Goal: Task Accomplishment & Management: Manage account settings

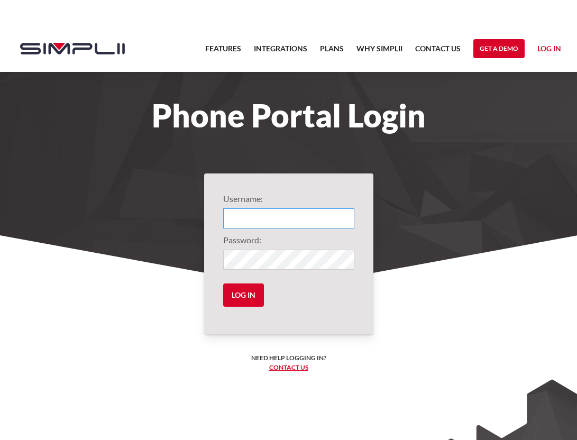
type input "1001@PrimeTimeInsurance"
click at [242, 298] on input "Log in" at bounding box center [243, 294] width 41 height 23
click at [248, 292] on input "Log in" at bounding box center [243, 294] width 41 height 23
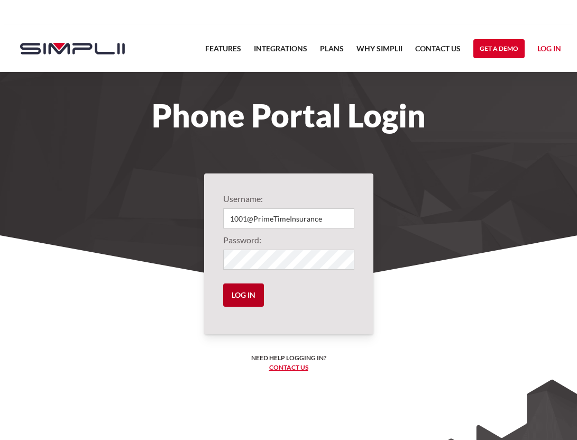
click at [248, 292] on input "Log in" at bounding box center [243, 294] width 41 height 23
click at [246, 294] on input "Log in" at bounding box center [243, 294] width 41 height 23
click at [235, 292] on input "Log in" at bounding box center [243, 294] width 41 height 23
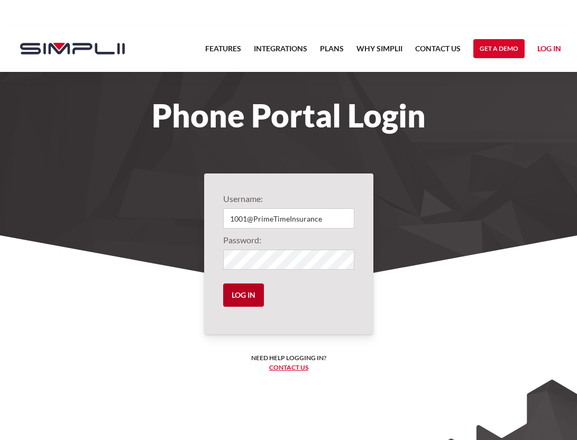
click at [235, 292] on input "Log in" at bounding box center [243, 294] width 41 height 23
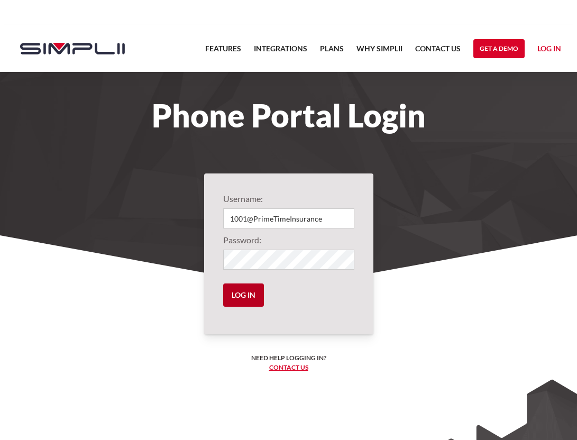
click at [234, 293] on input "Log in" at bounding box center [243, 294] width 41 height 23
type input "1001@PrimeTimeInsurance"
click at [253, 301] on input "Log in" at bounding box center [243, 294] width 41 height 23
click at [245, 294] on input "Log in" at bounding box center [243, 294] width 41 height 23
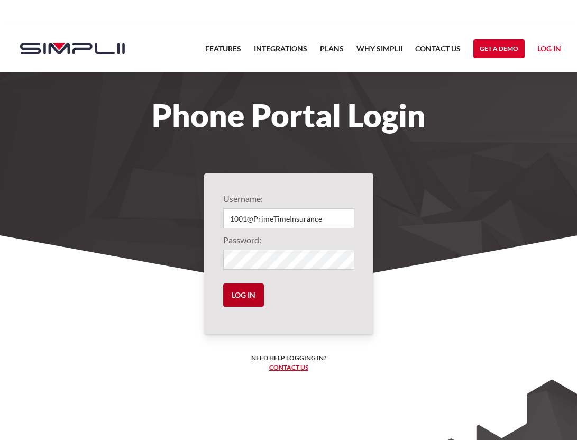
click at [245, 294] on input "Log in" at bounding box center [243, 294] width 41 height 23
type input "[PERSON_NAME][EMAIL_ADDRESS][DOMAIN_NAME]"
click at [236, 288] on input "Log in" at bounding box center [243, 294] width 41 height 23
click at [241, 291] on input "Log in" at bounding box center [243, 294] width 41 height 23
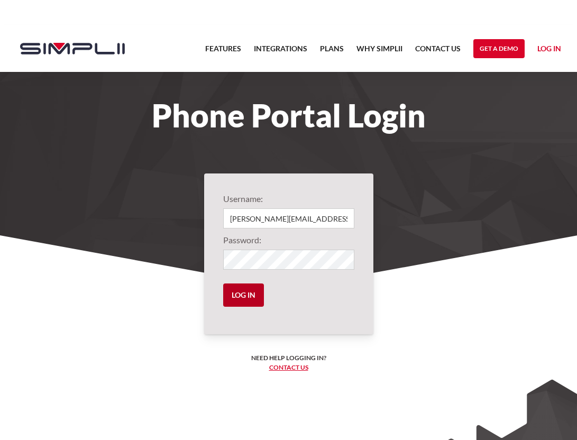
click at [241, 291] on input "Log in" at bounding box center [243, 294] width 41 height 23
click at [538, 114] on h1 "Phone Portal Login" at bounding box center [289, 115] width 558 height 23
click at [229, 49] on link "Features" at bounding box center [223, 51] width 36 height 18
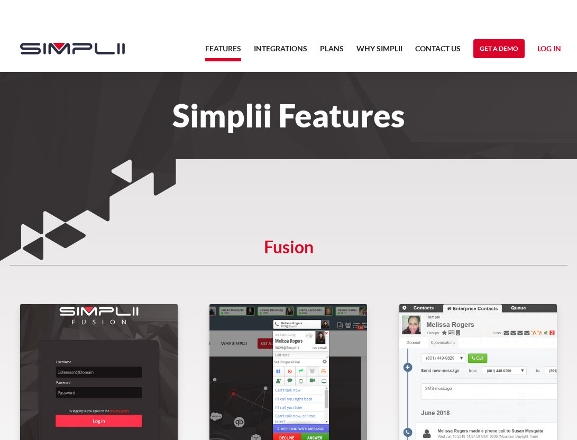
click at [550, 45] on link "Log in" at bounding box center [549, 50] width 24 height 16
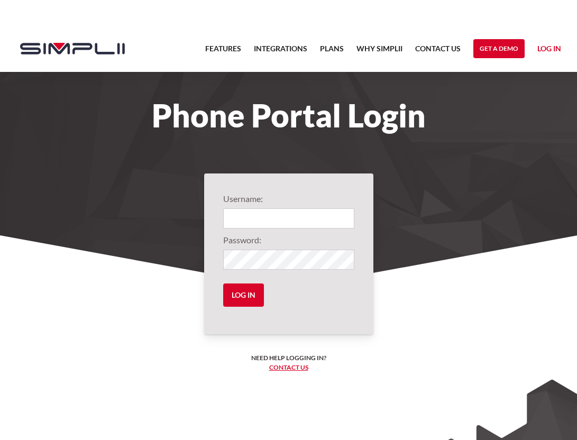
type input "1001@PrimeTimeInsurance"
click at [231, 294] on input "Log in" at bounding box center [243, 294] width 41 height 23
click at [242, 294] on input "Log in" at bounding box center [243, 294] width 41 height 23
click at [303, 367] on link "Contact us" at bounding box center [288, 367] width 39 height 8
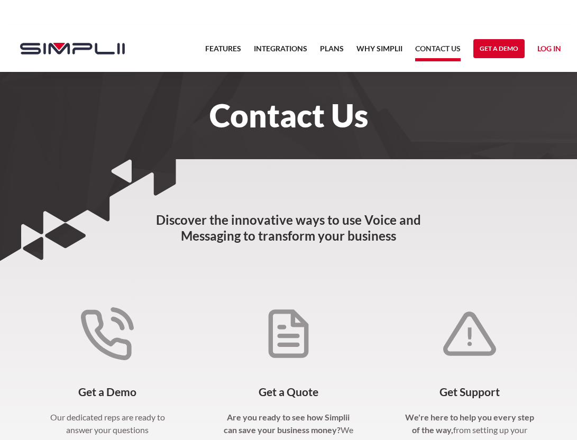
click at [546, 48] on link "Log in" at bounding box center [549, 50] width 24 height 16
